Goal: Transaction & Acquisition: Subscribe to service/newsletter

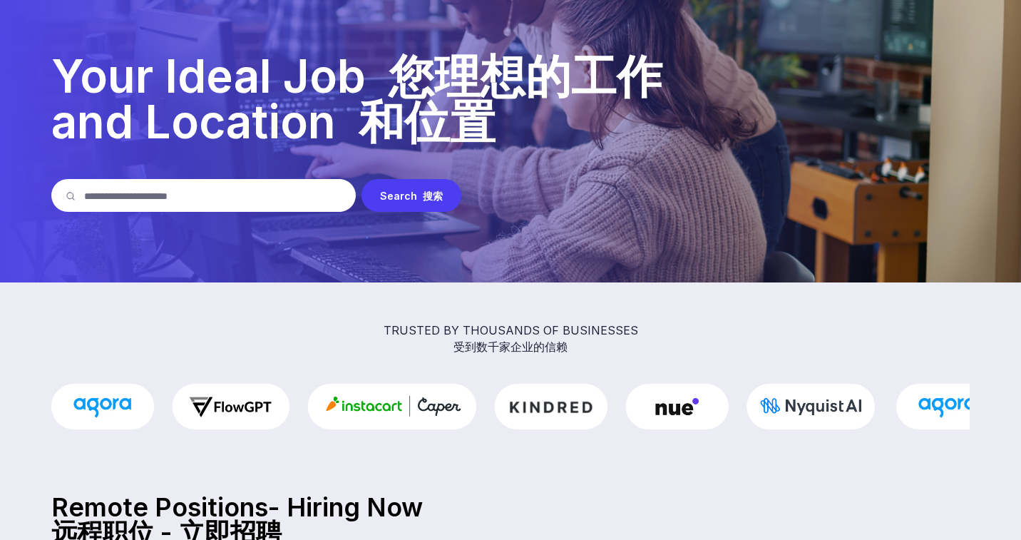
scroll to position [61, 0]
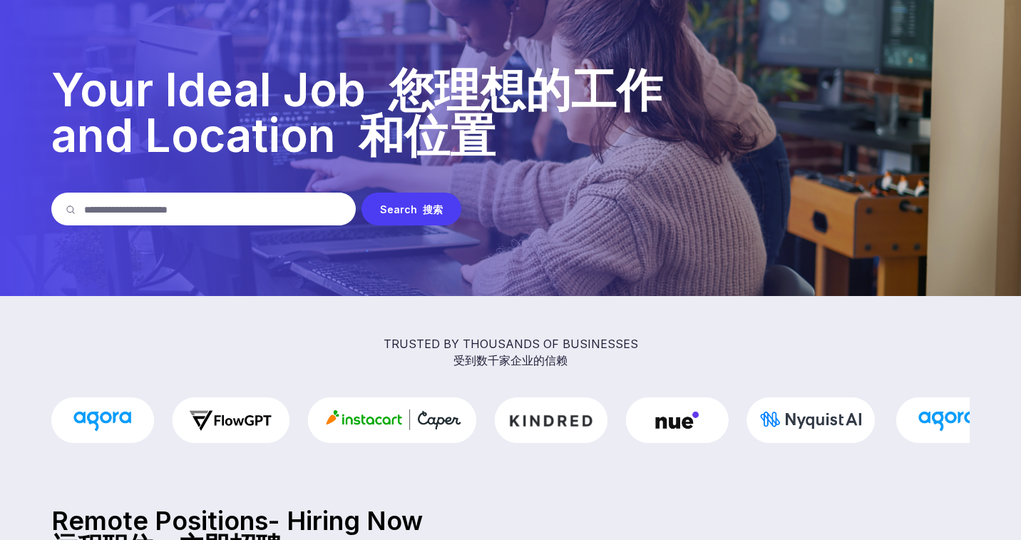
click at [185, 207] on input "text" at bounding box center [212, 208] width 257 height 33
type input "*"
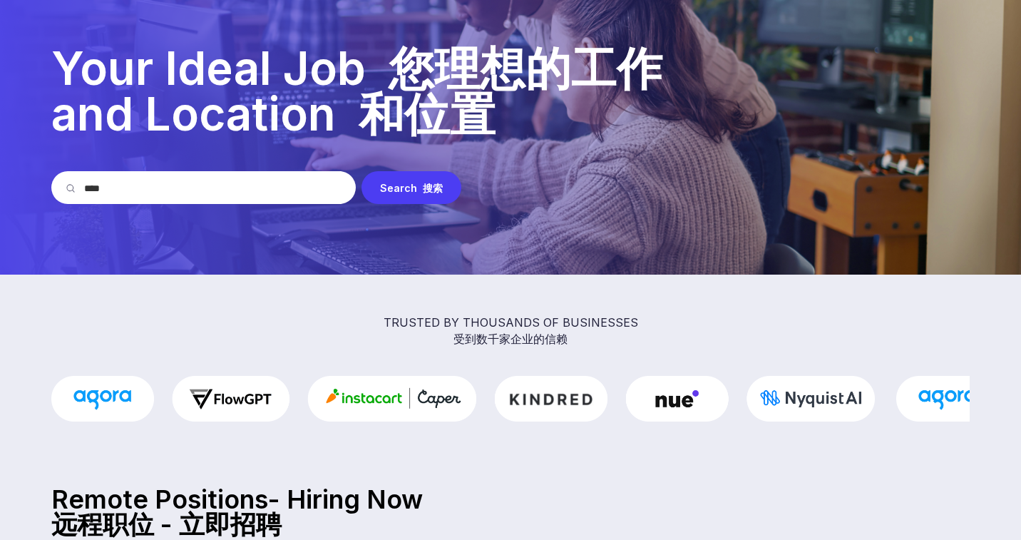
type input "****"
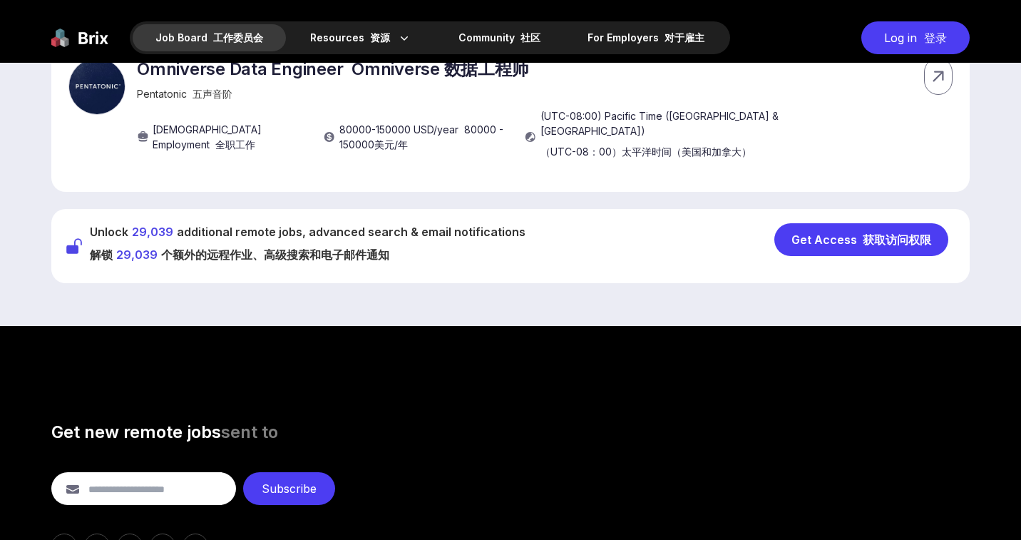
scroll to position [1914, 0]
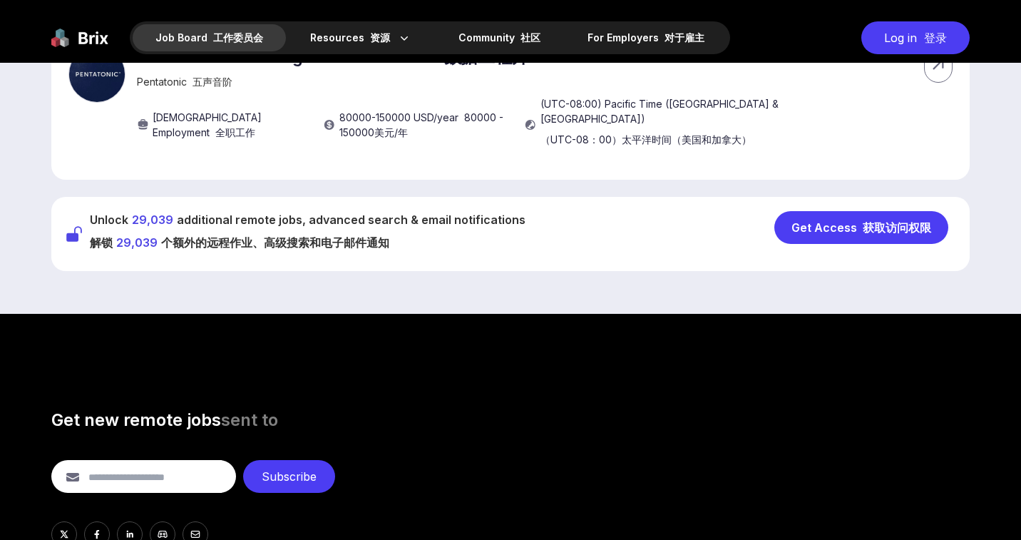
click at [840, 244] on div "Get Access 获取访问权限" at bounding box center [861, 227] width 174 height 33
click at [885, 45] on div "Log in 登录" at bounding box center [915, 37] width 108 height 33
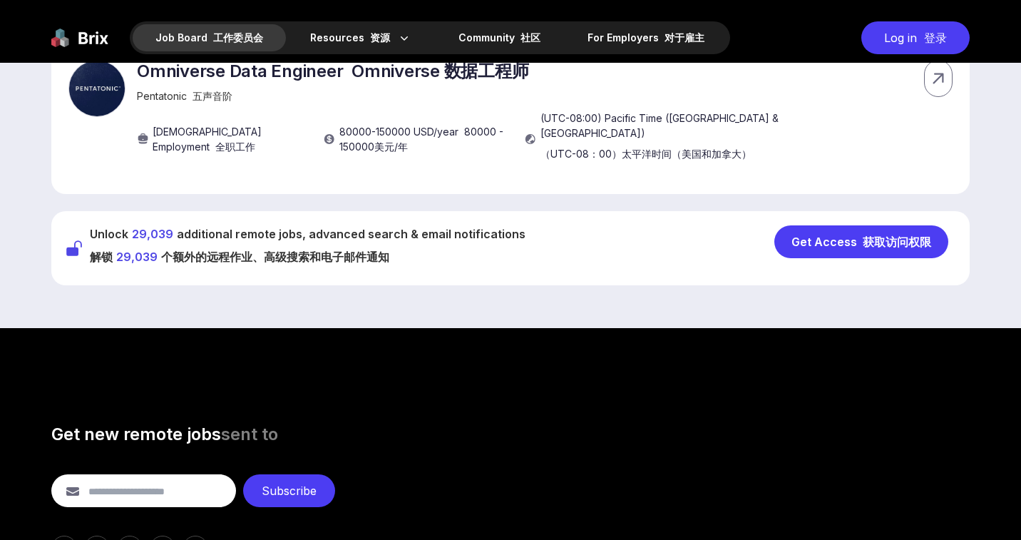
scroll to position [1897, 0]
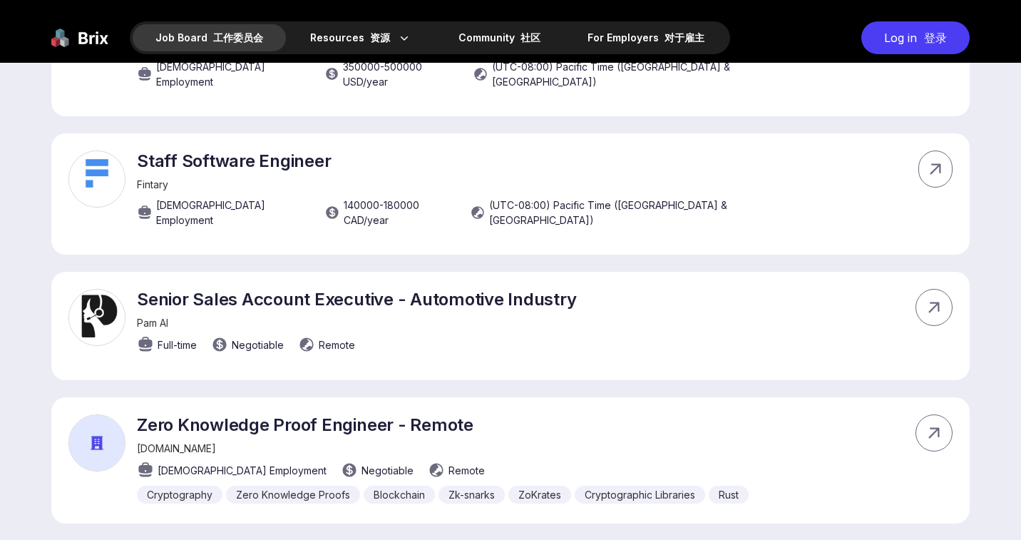
scroll to position [9751, 0]
